Goal: Check status: Verify the current state of an ongoing process or item

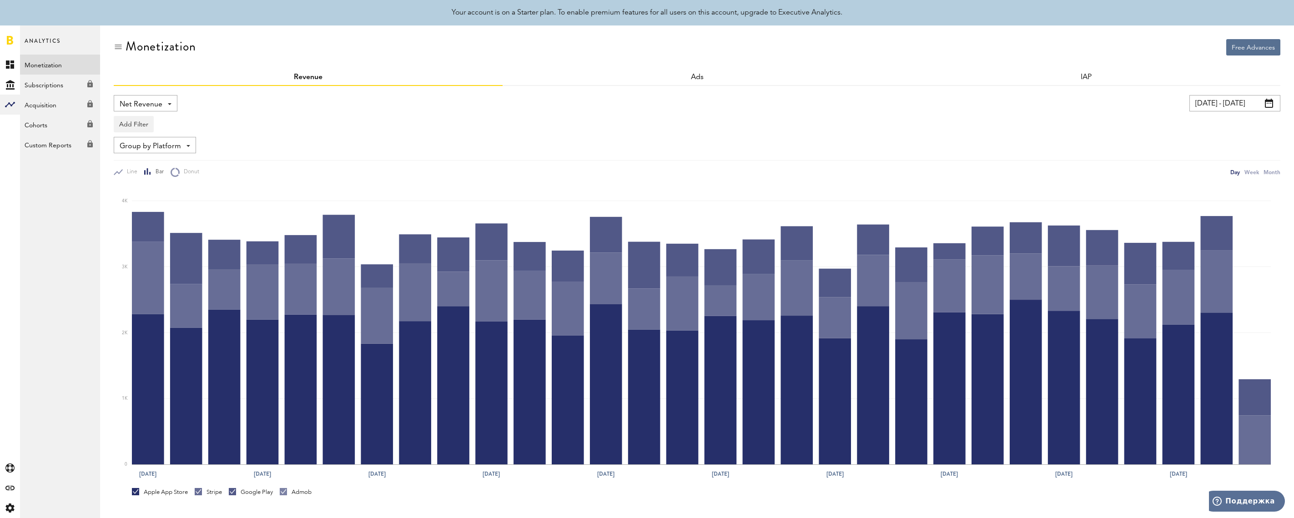
click at [10, 40] on link at bounding box center [10, 39] width 6 height 9
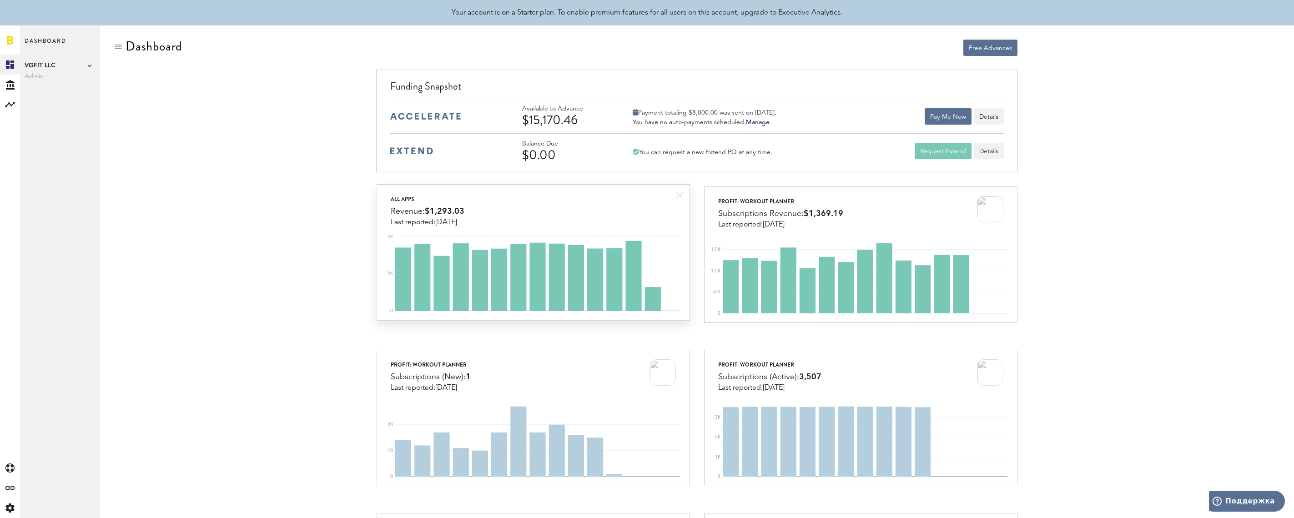
click at [618, 212] on div "All apps Revenue: $1,293.03 Last reported: Aug 11" at bounding box center [533, 206] width 313 height 42
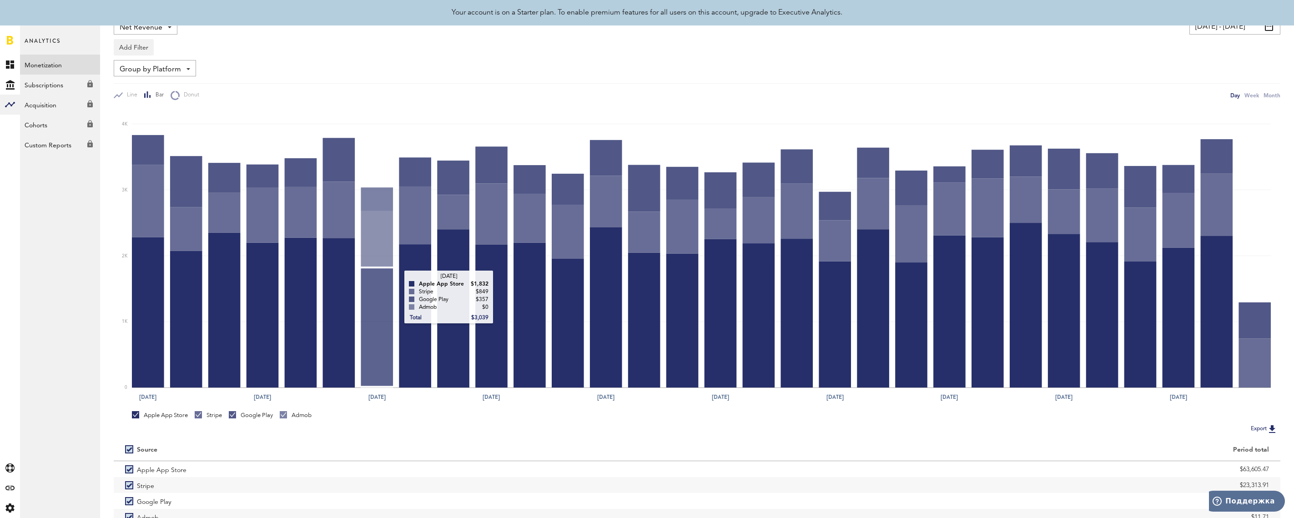
scroll to position [134, 0]
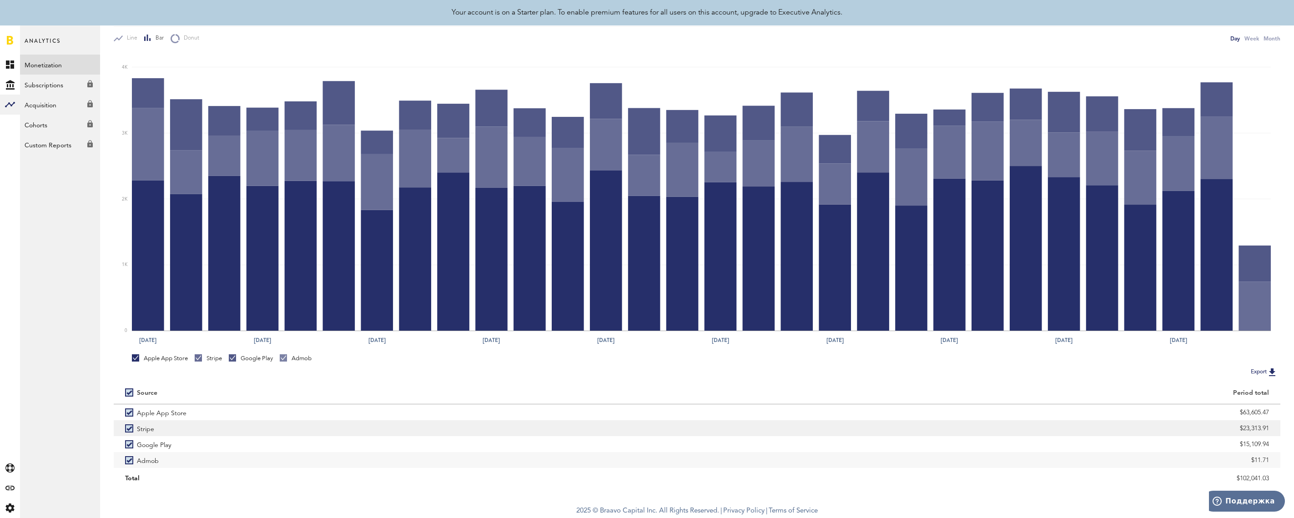
click at [133, 427] on label "Stripe" at bounding box center [405, 428] width 561 height 16
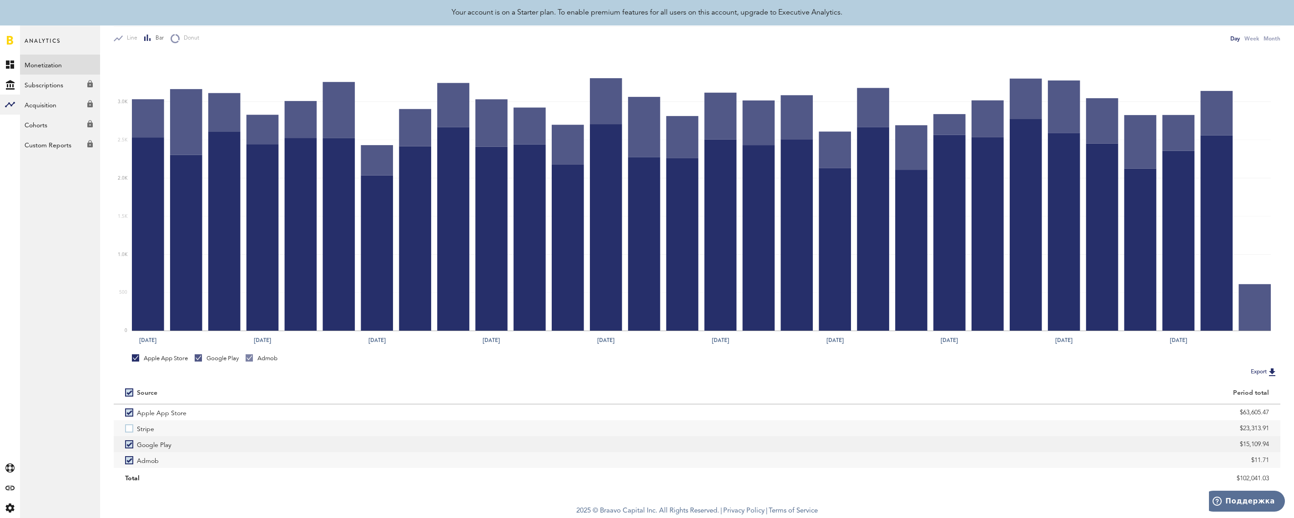
click at [128, 444] on label "Google Play" at bounding box center [405, 444] width 561 height 16
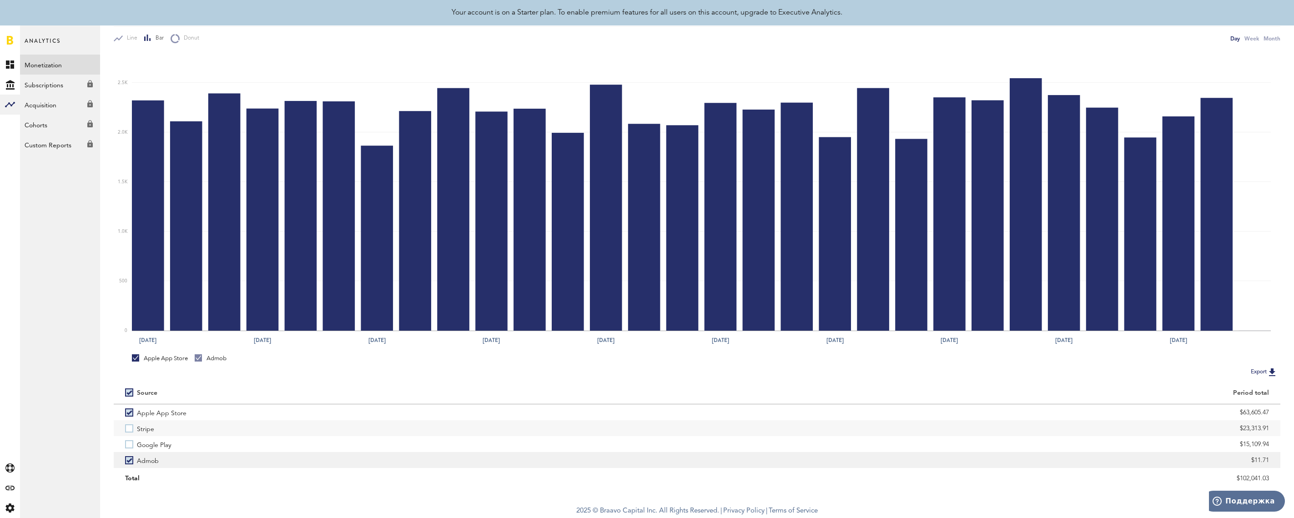
click at [130, 460] on label "Admob" at bounding box center [405, 460] width 561 height 16
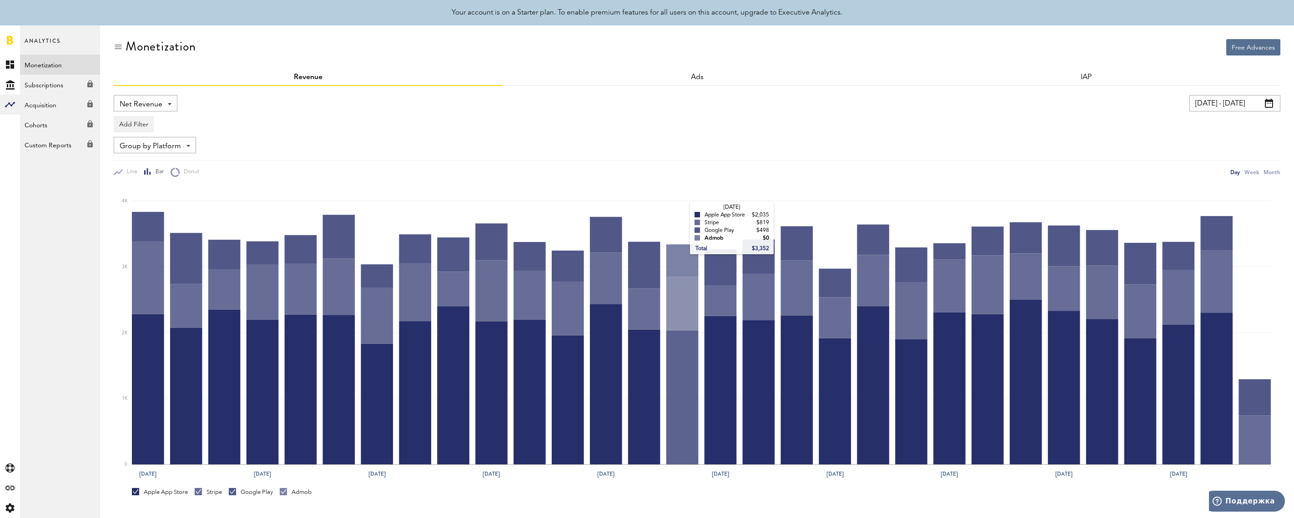
scroll to position [134, 0]
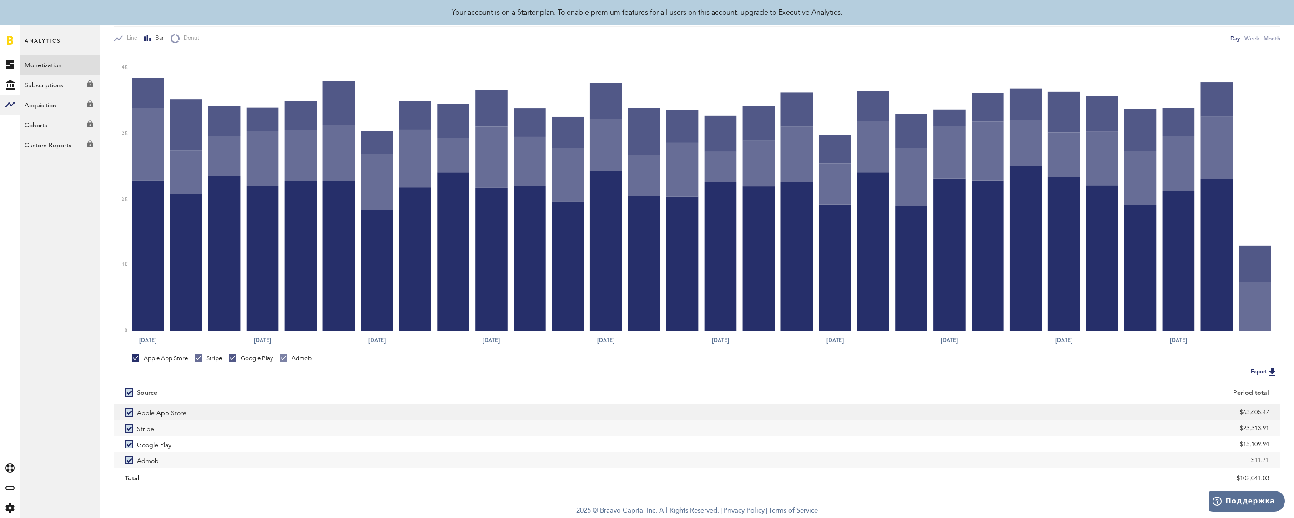
click at [131, 414] on label "Apple App Store" at bounding box center [405, 412] width 561 height 16
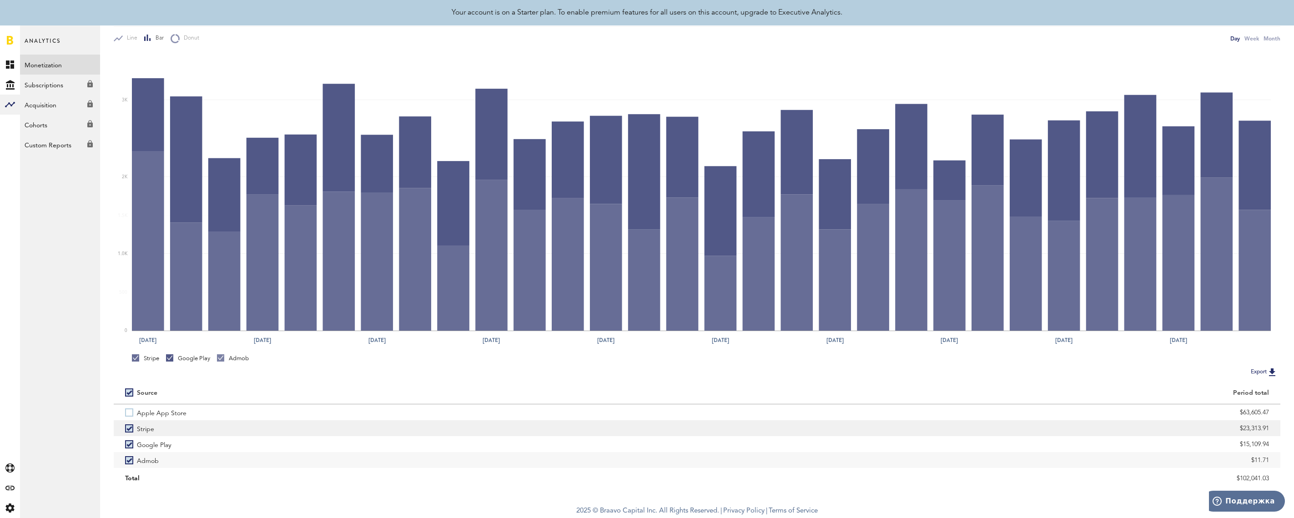
click at [129, 427] on label "Stripe" at bounding box center [405, 428] width 561 height 16
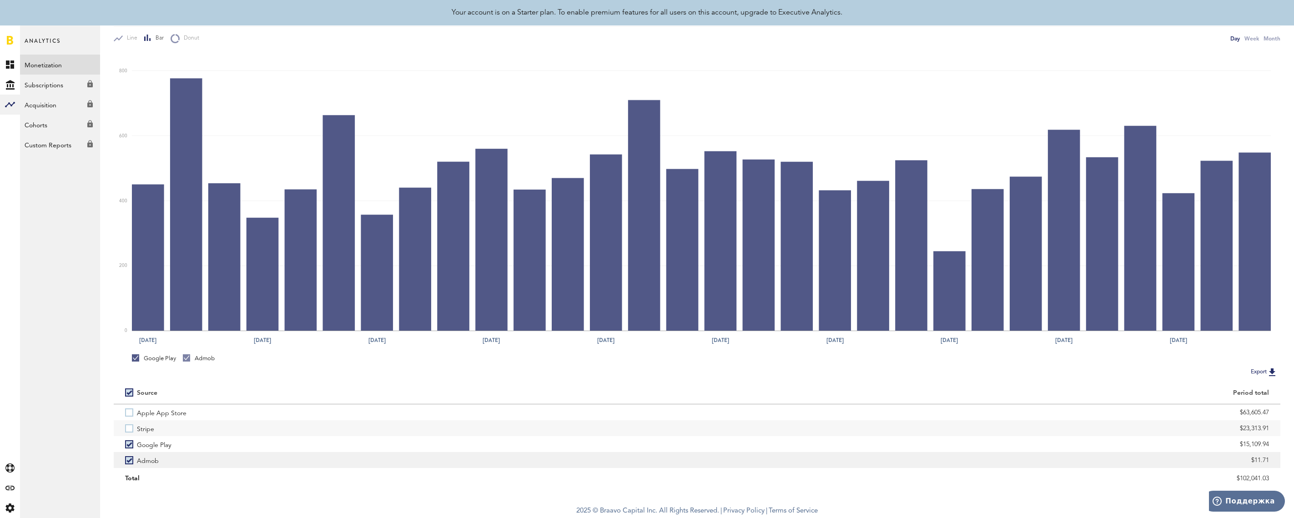
click at [128, 460] on label "Admob" at bounding box center [405, 460] width 561 height 16
